Goal: Task Accomplishment & Management: Use online tool/utility

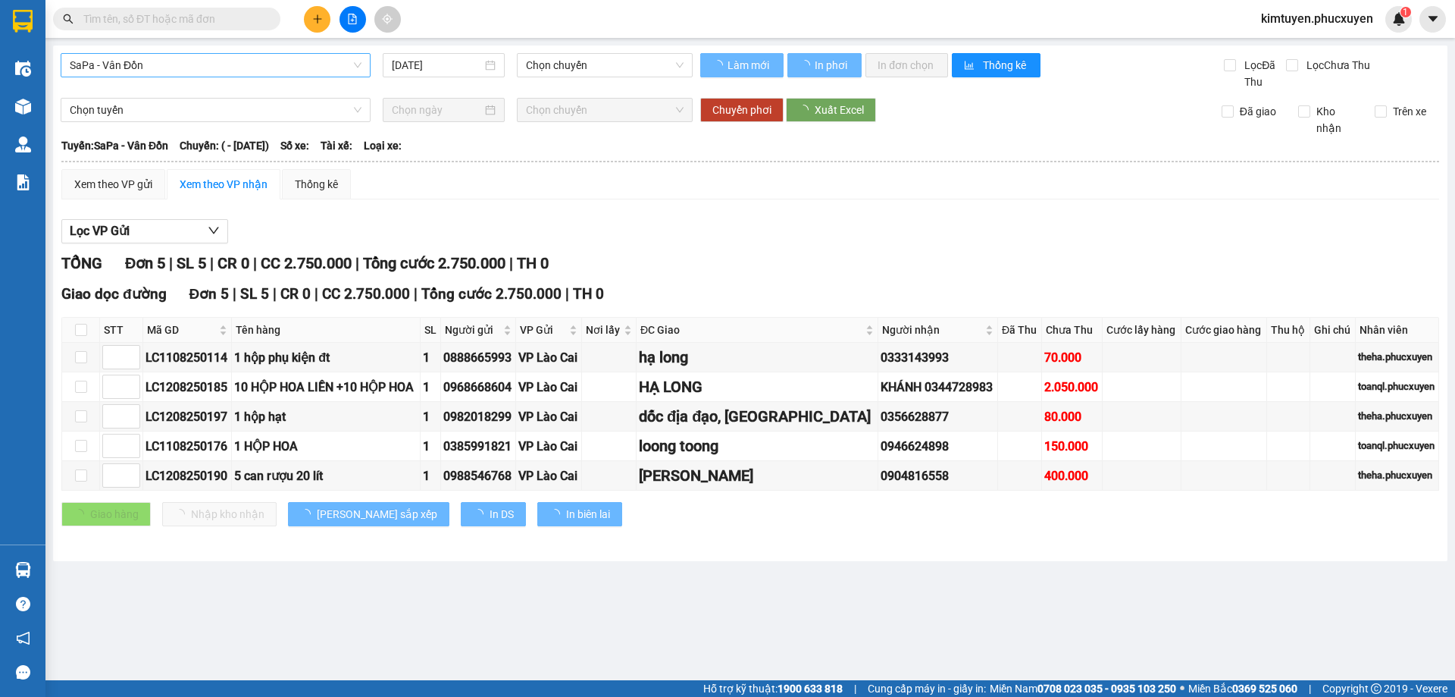
type input "[DATE]"
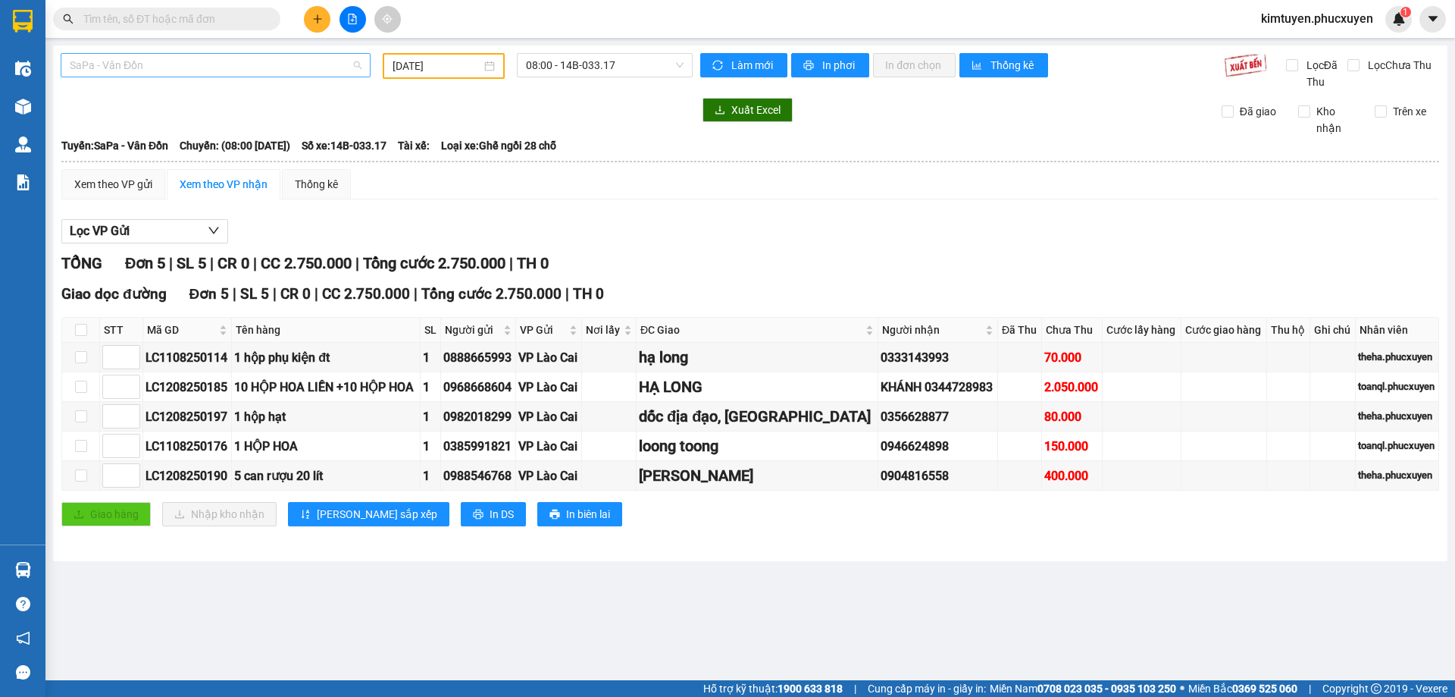
click at [172, 70] on span "SaPa - Vân Đồn" at bounding box center [216, 65] width 292 height 23
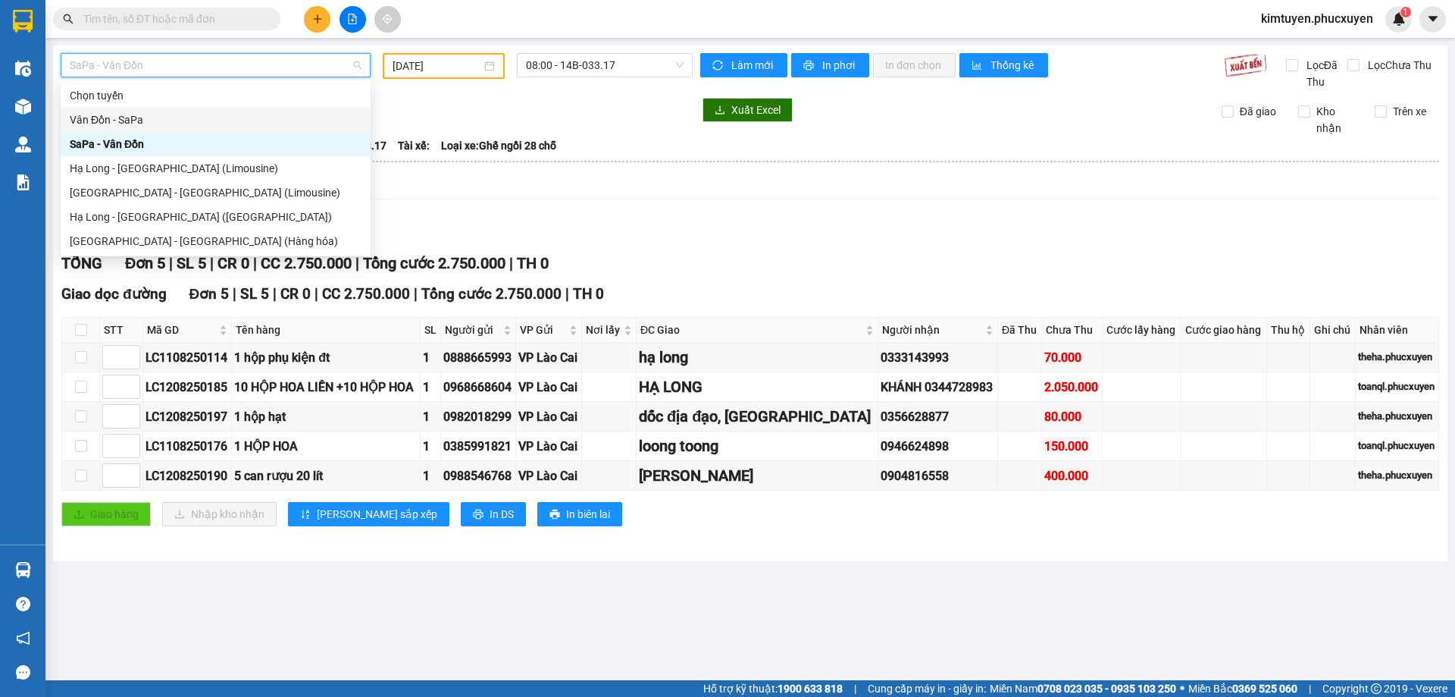
click at [123, 115] on div "Vân Đồn - SaPa" at bounding box center [216, 119] width 292 height 17
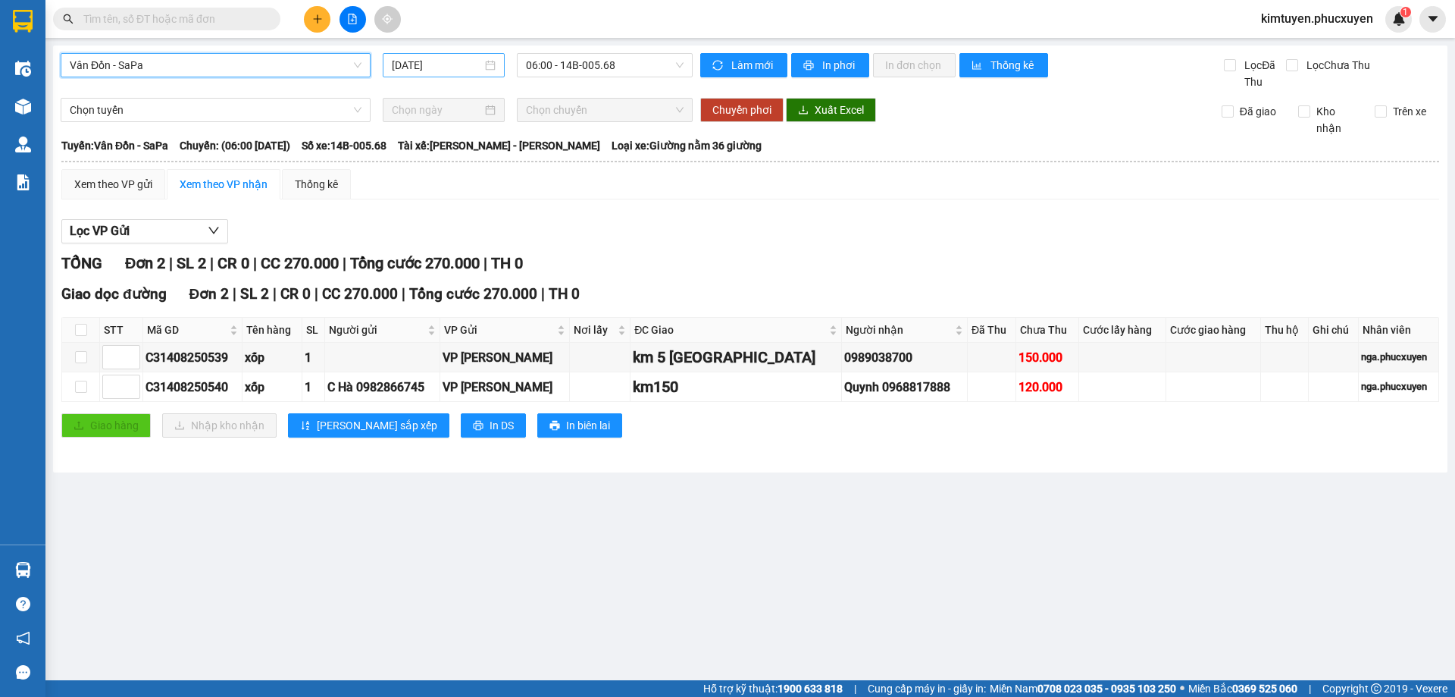
click at [490, 68] on div "[DATE]" at bounding box center [444, 65] width 104 height 17
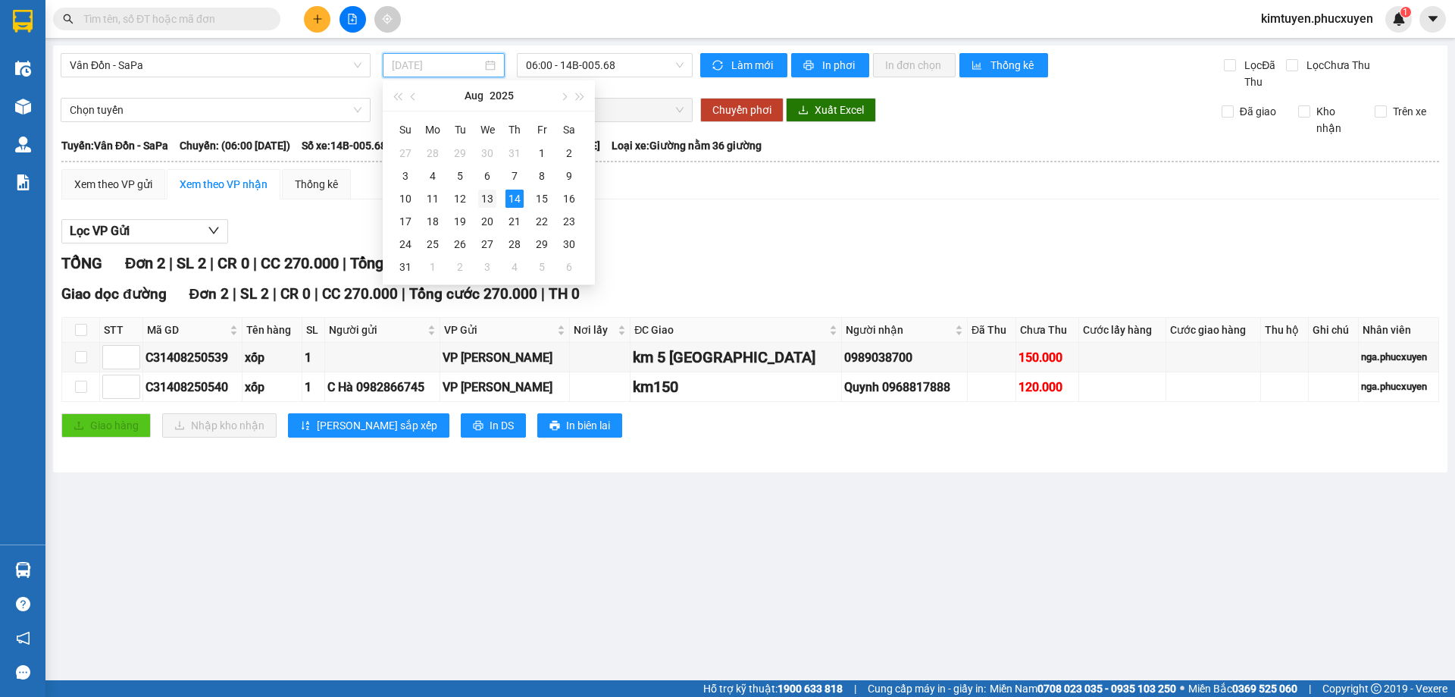
click at [482, 196] on div "13" at bounding box center [487, 198] width 18 height 18
type input "[DATE]"
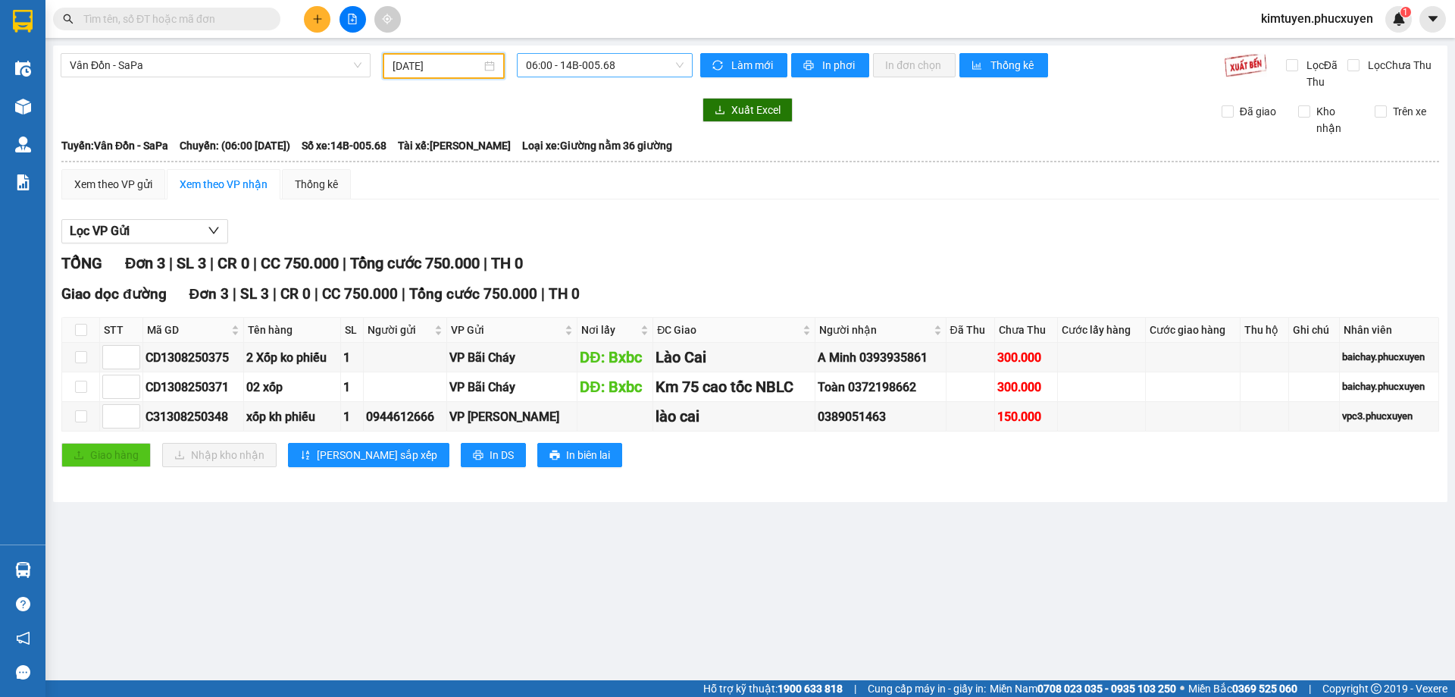
click at [635, 63] on span "06:00 - 14B-005.68" at bounding box center [605, 65] width 158 height 23
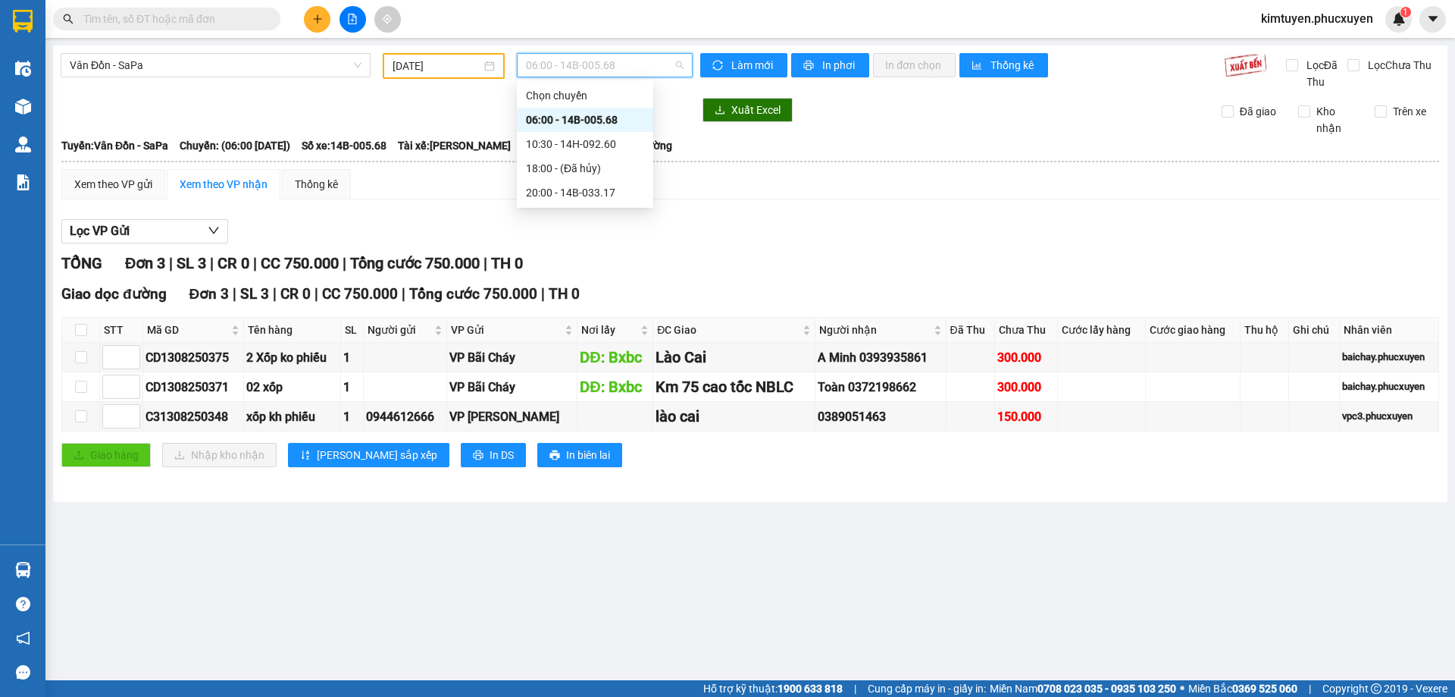
click at [597, 119] on div "06:00 - 14B-005.68" at bounding box center [585, 119] width 118 height 17
